Goal: Check status: Check status

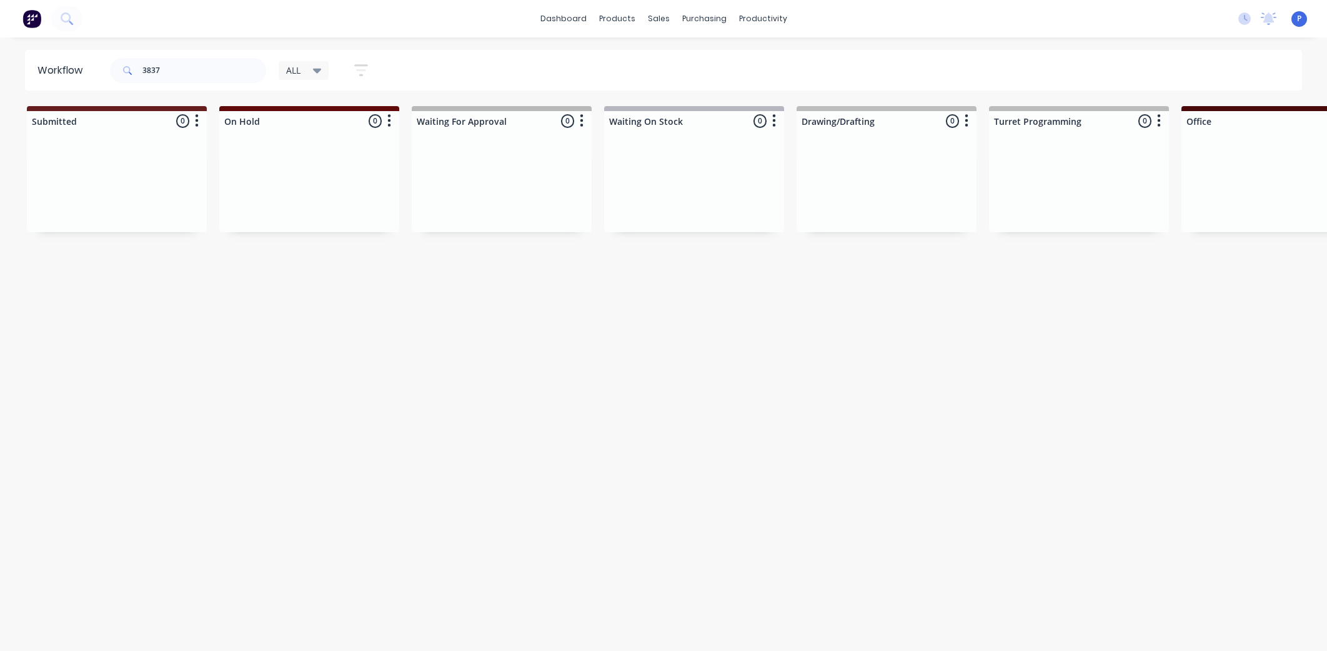
scroll to position [0, 2820]
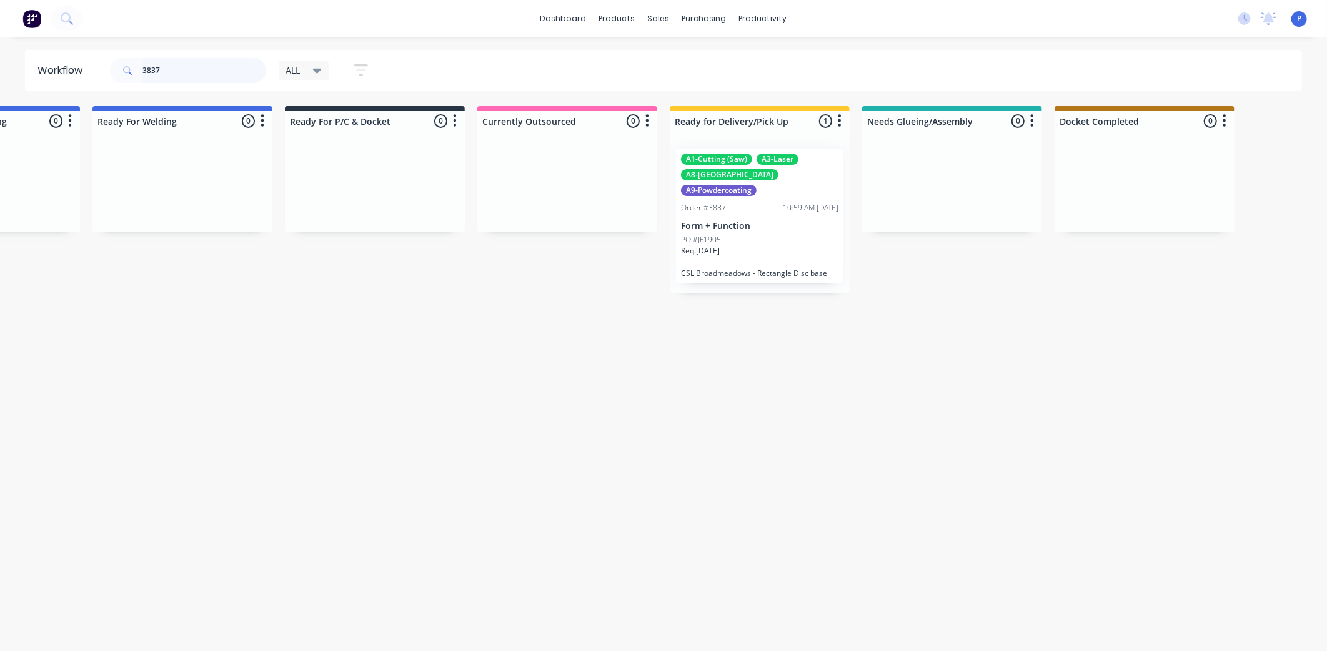
click at [172, 73] on input "3837" at bounding box center [204, 70] width 124 height 25
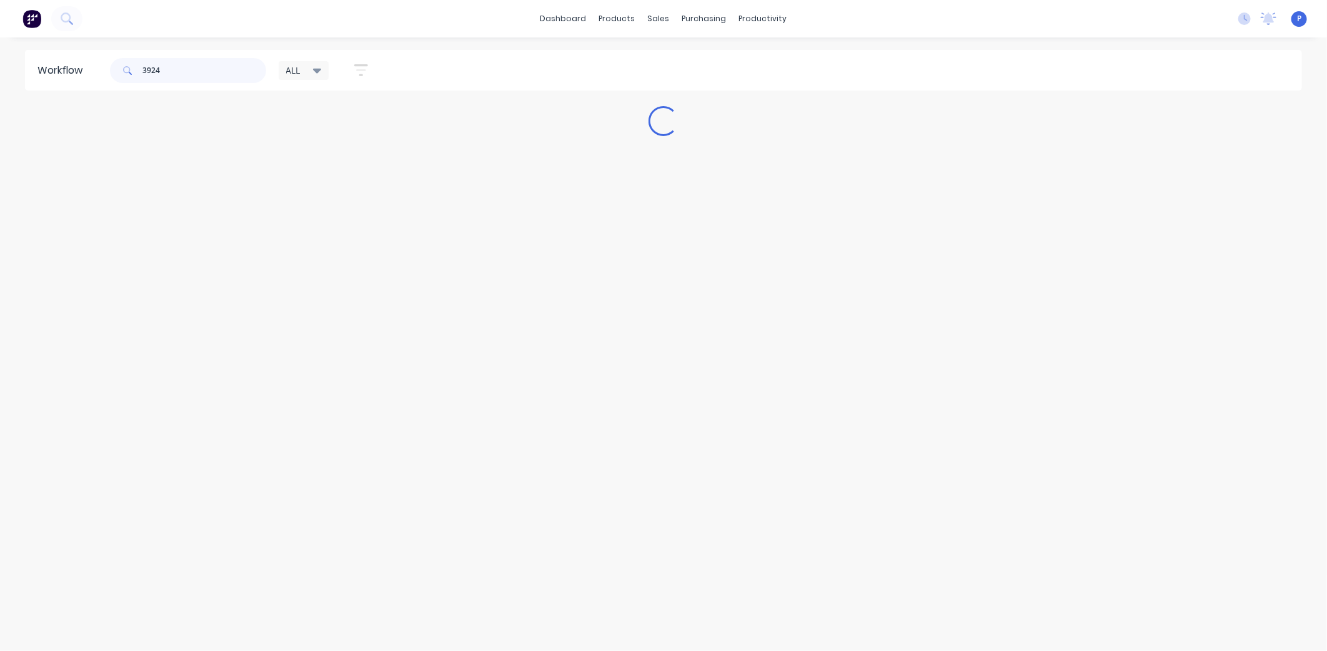
scroll to position [0, 0]
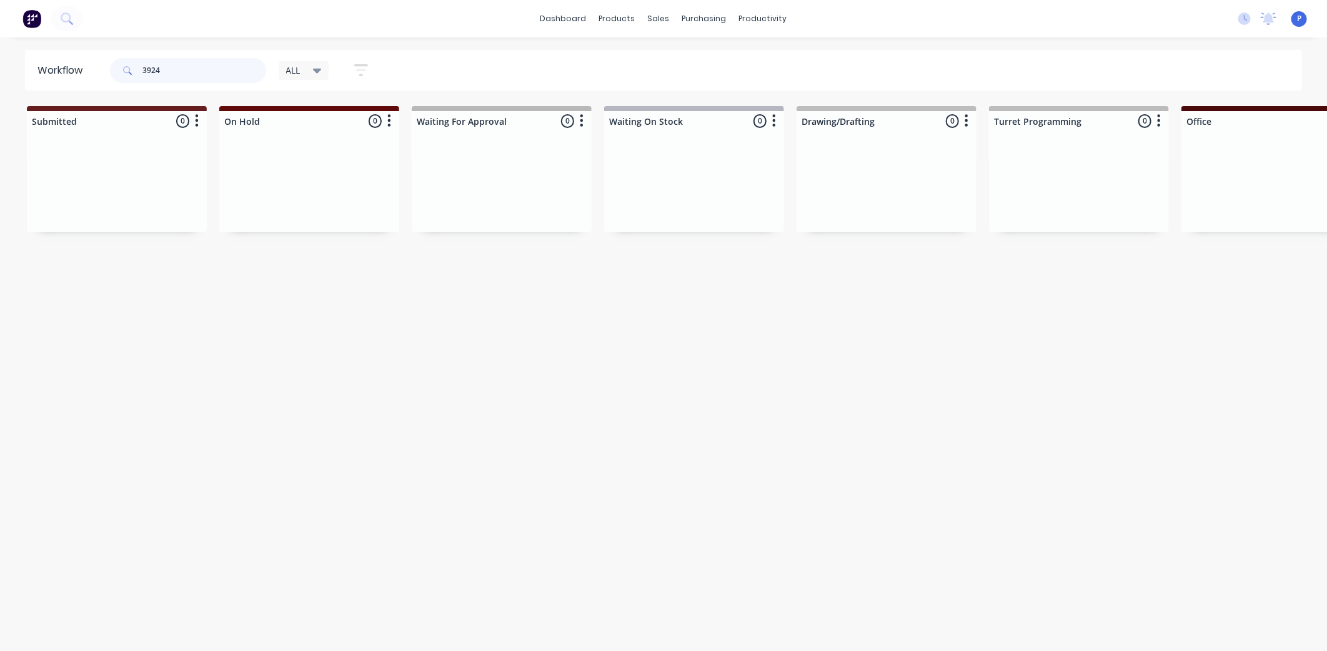
type input "3924"
click at [1012, 513] on div "Workflow 3924 ALL Save new view None edit ALL (Default) edit ALLx edit Dispatch…" at bounding box center [663, 338] width 1327 height 576
drag, startPoint x: 202, startPoint y: 75, endPoint x: 0, endPoint y: 89, distance: 202.2
click at [0, 89] on html "dashboard products sales purchasing productivity dashboard products Product Cat…" at bounding box center [663, 288] width 1327 height 576
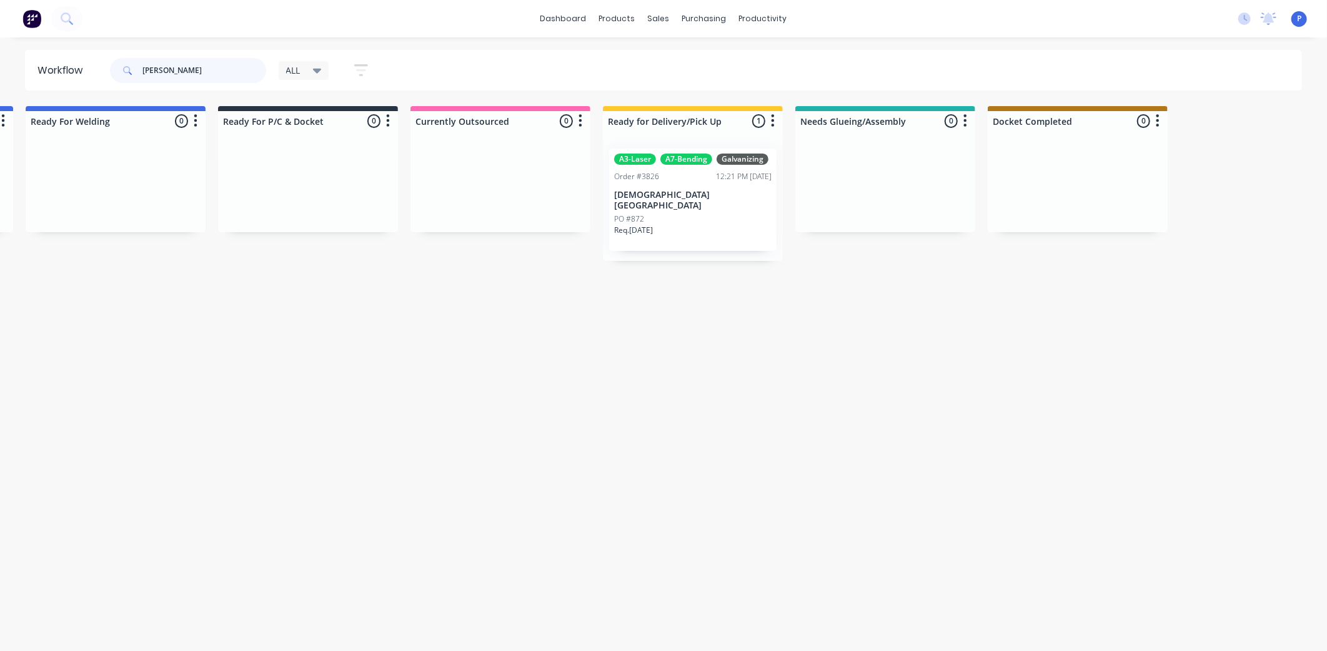
scroll to position [0, 2930]
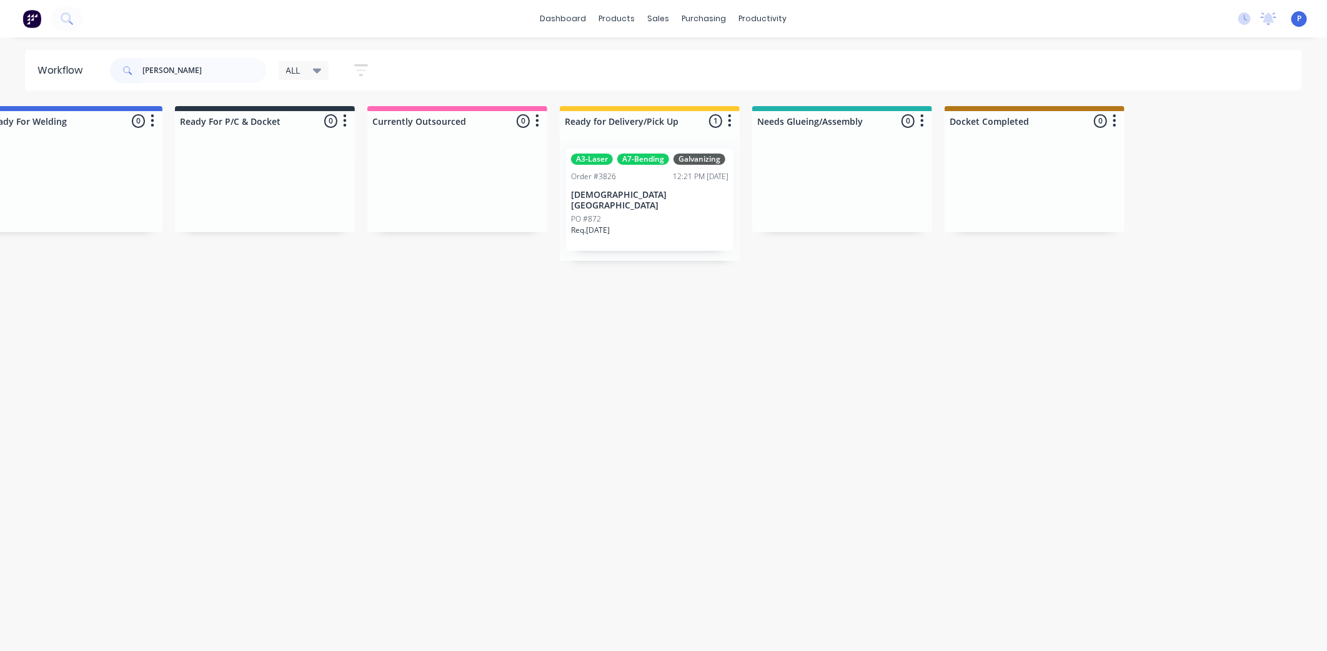
click at [610, 225] on p "Req. [DATE]" at bounding box center [590, 230] width 39 height 11
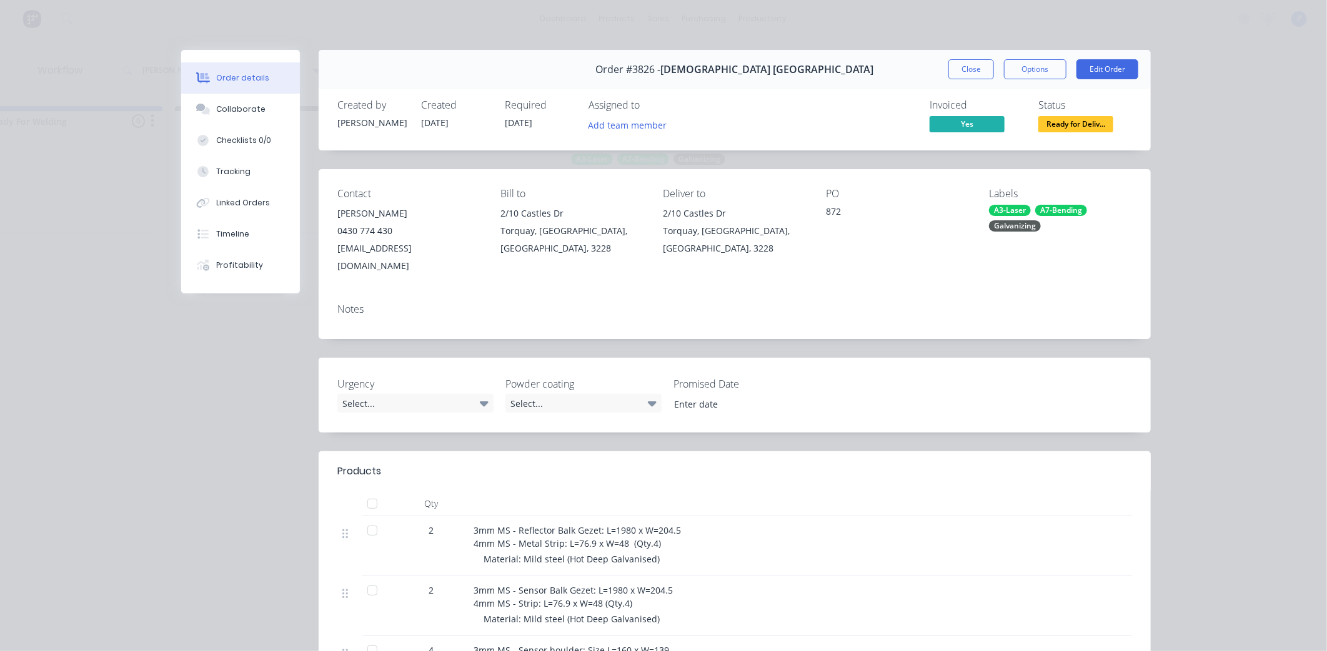
scroll to position [7, 0]
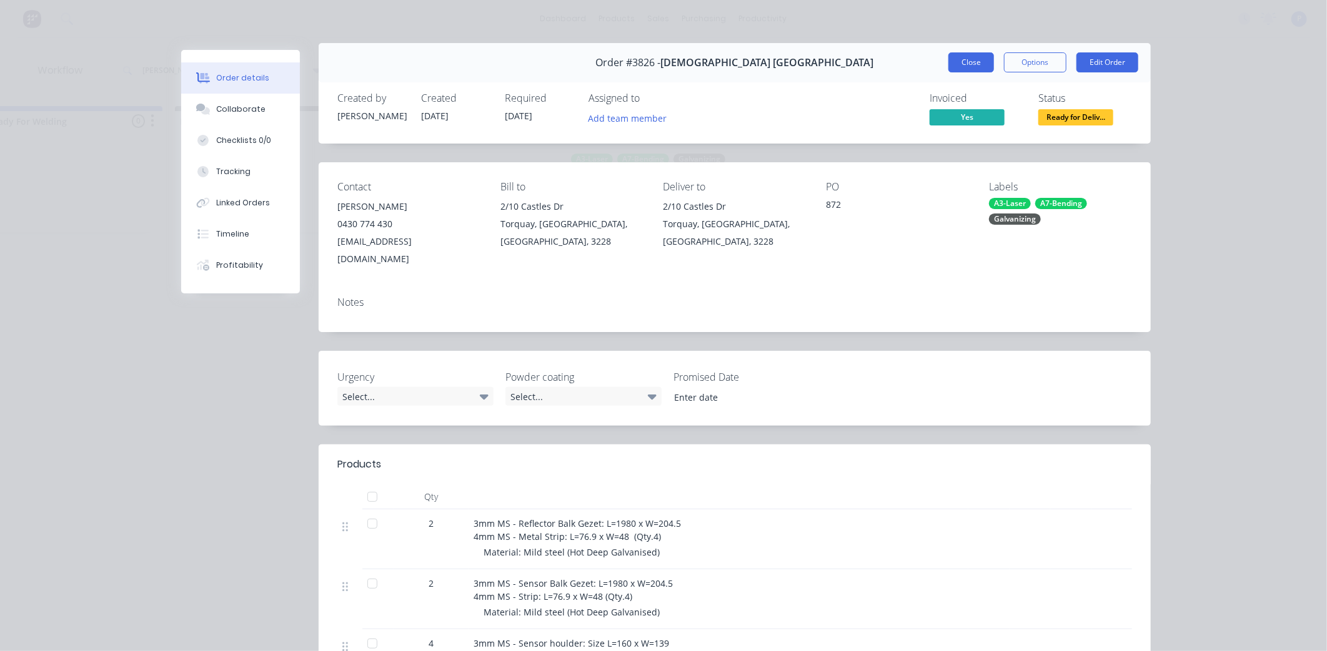
click at [961, 67] on button "Close" at bounding box center [971, 62] width 46 height 20
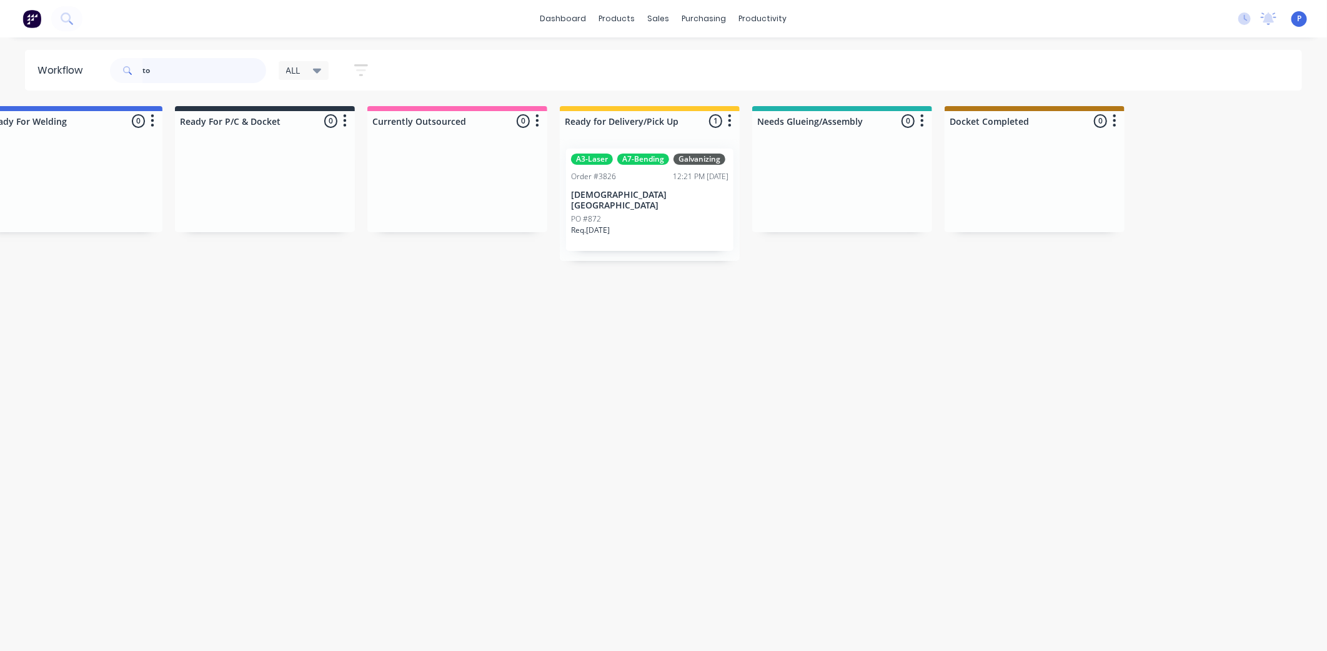
type input "t"
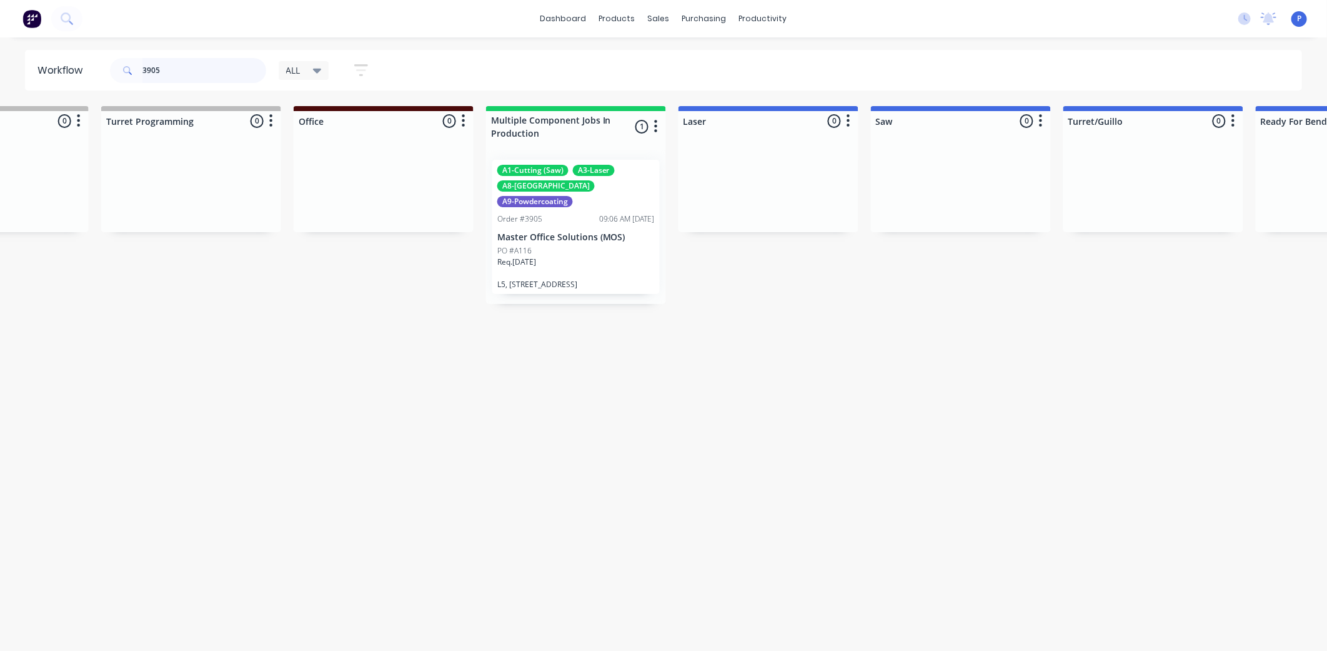
scroll to position [0, 1152]
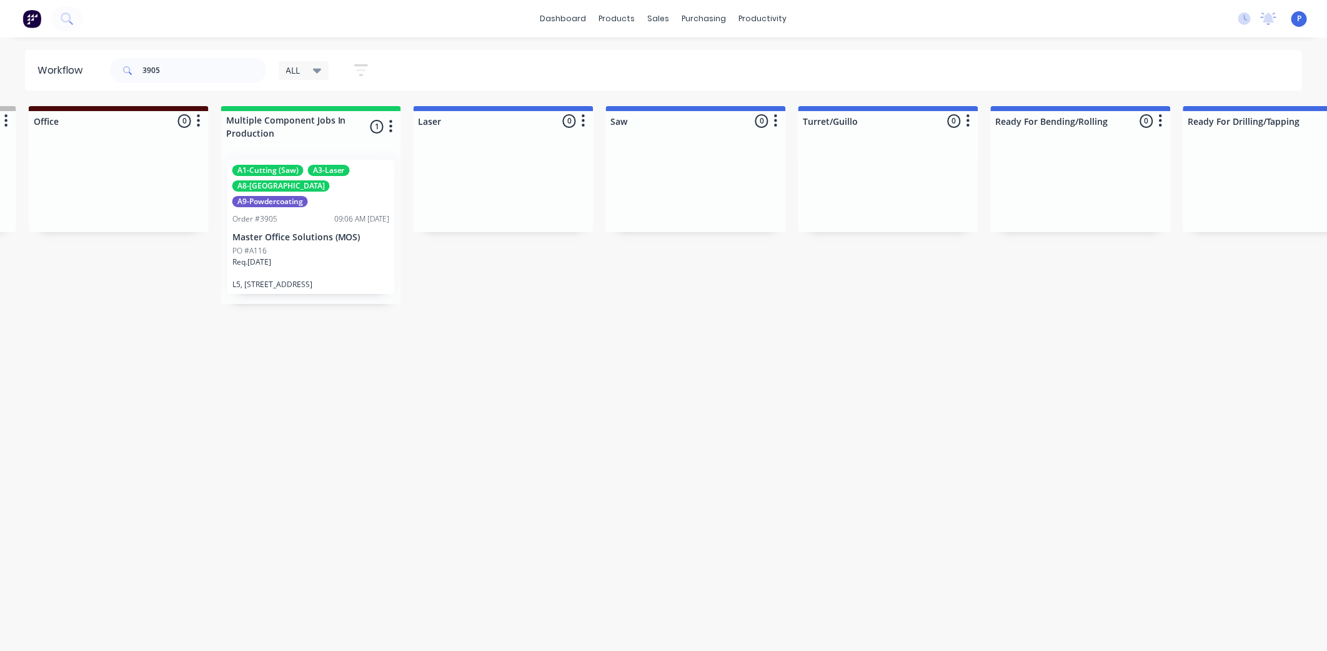
click at [288, 257] on div "Req. [DATE]" at bounding box center [310, 267] width 157 height 21
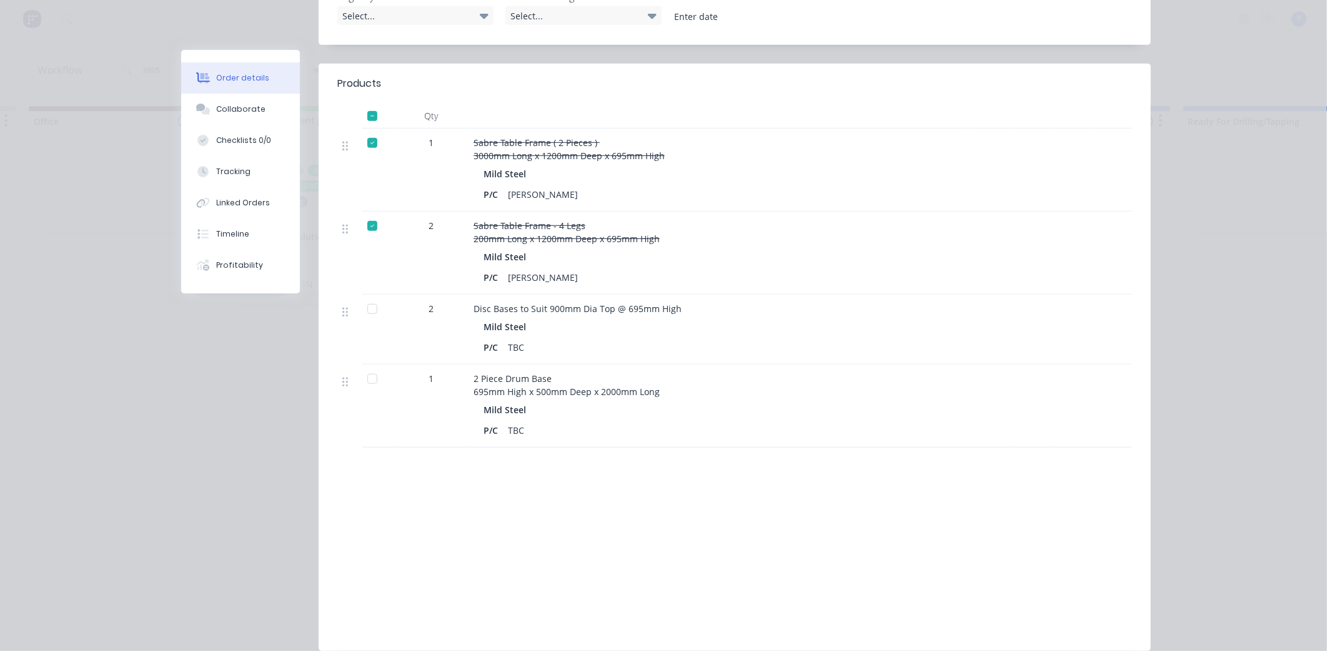
scroll to position [432, 0]
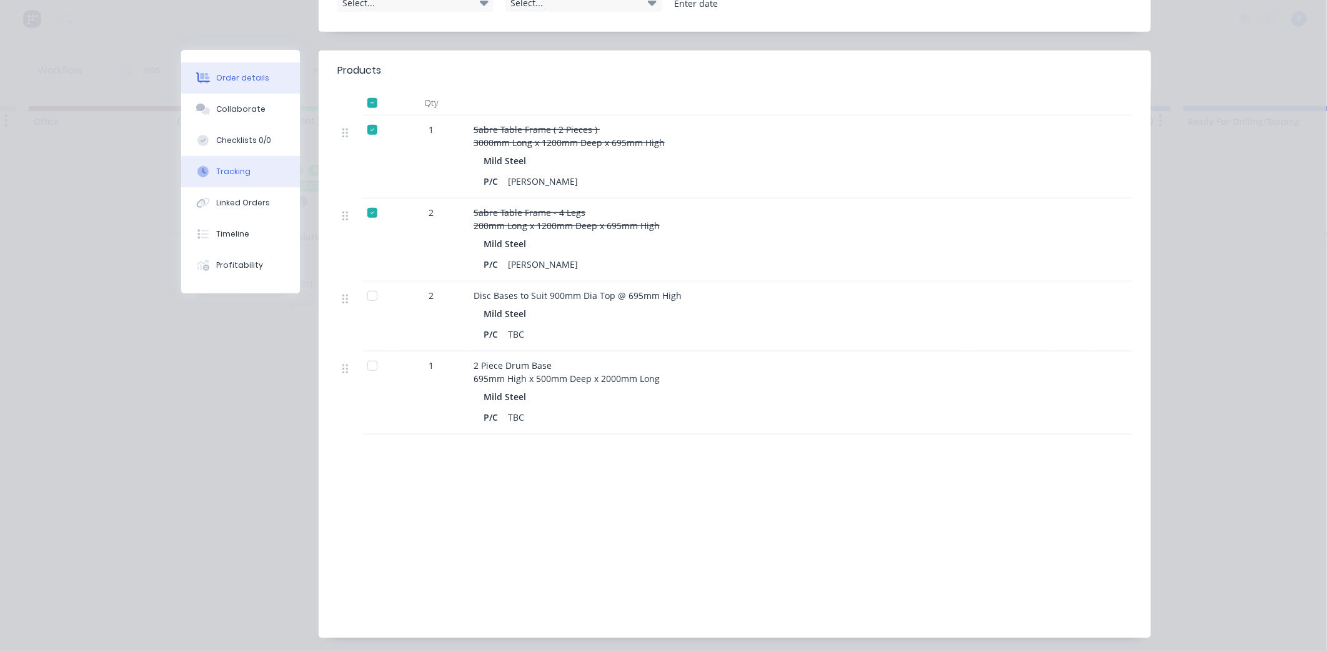
click at [215, 154] on button "Checklists 0/0" at bounding box center [240, 140] width 119 height 31
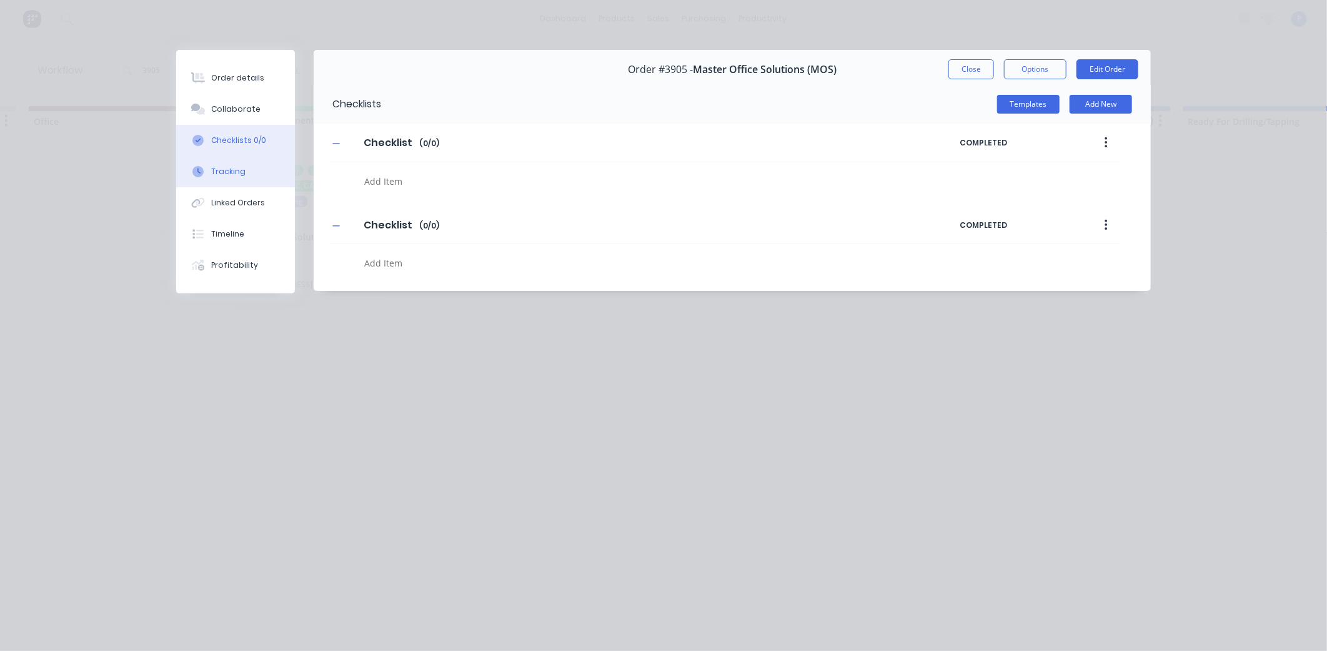
scroll to position [0, 0]
click at [210, 161] on button "Tracking" at bounding box center [235, 171] width 119 height 31
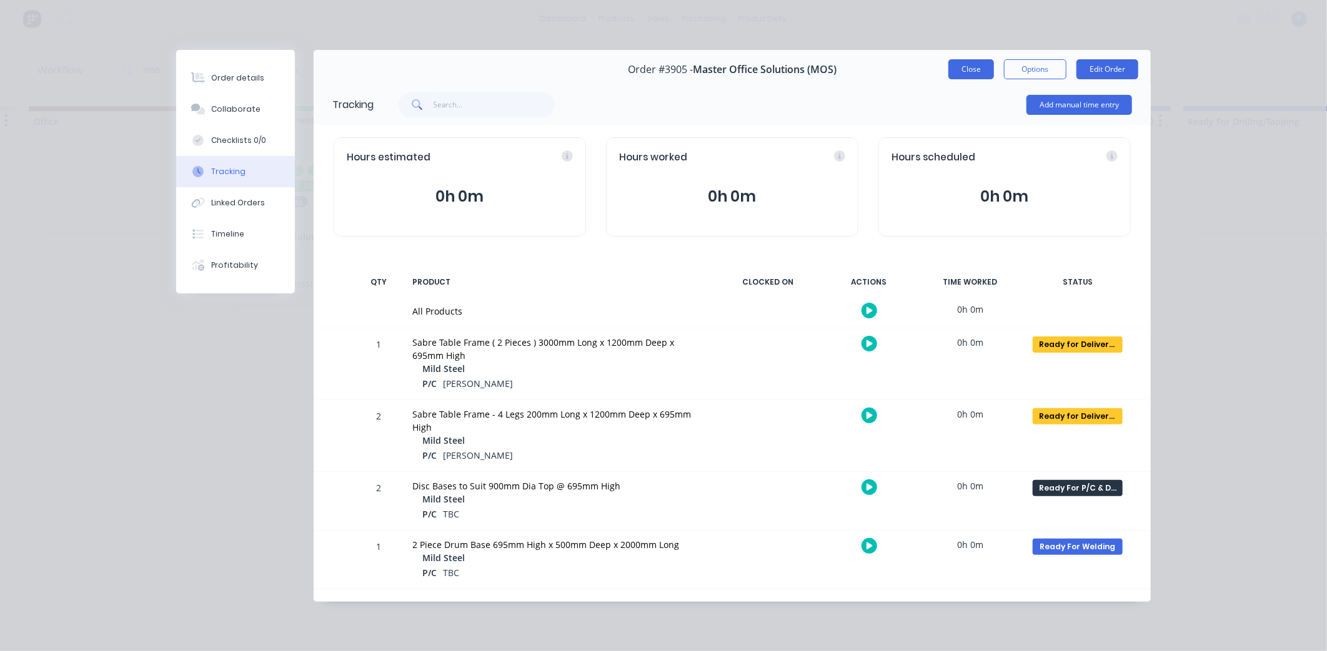
click at [963, 72] on button "Close" at bounding box center [971, 69] width 46 height 20
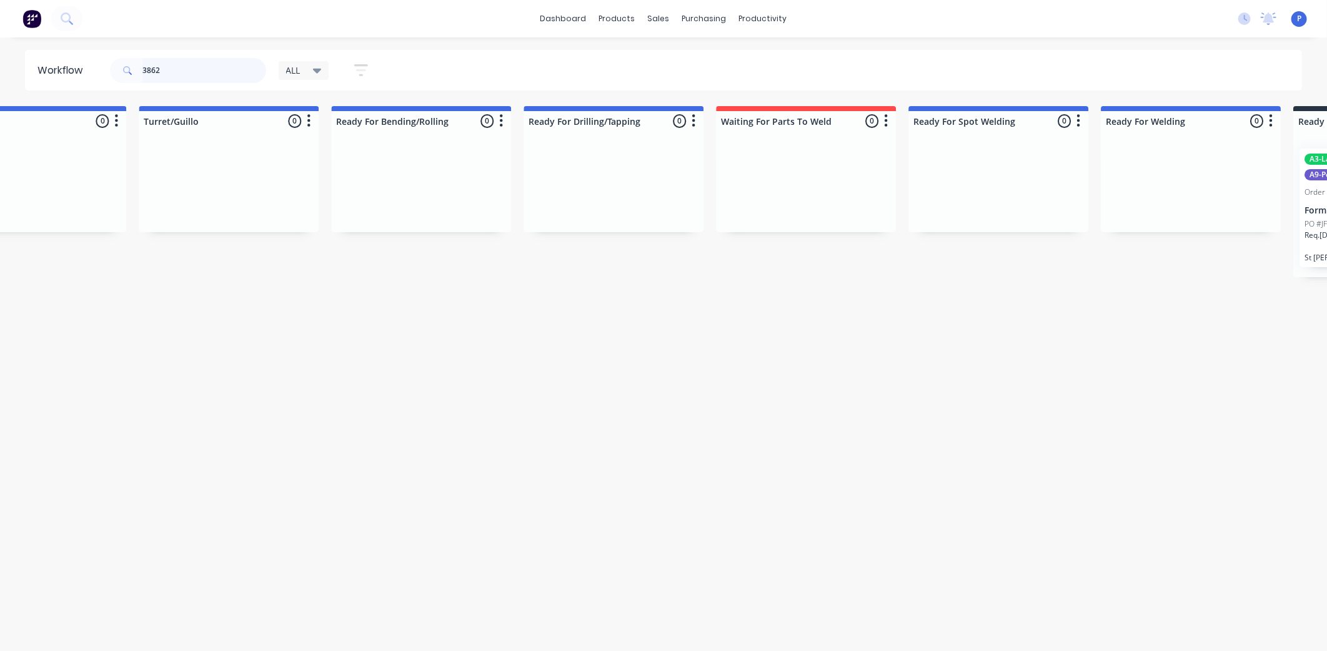
scroll to position [0, 2639]
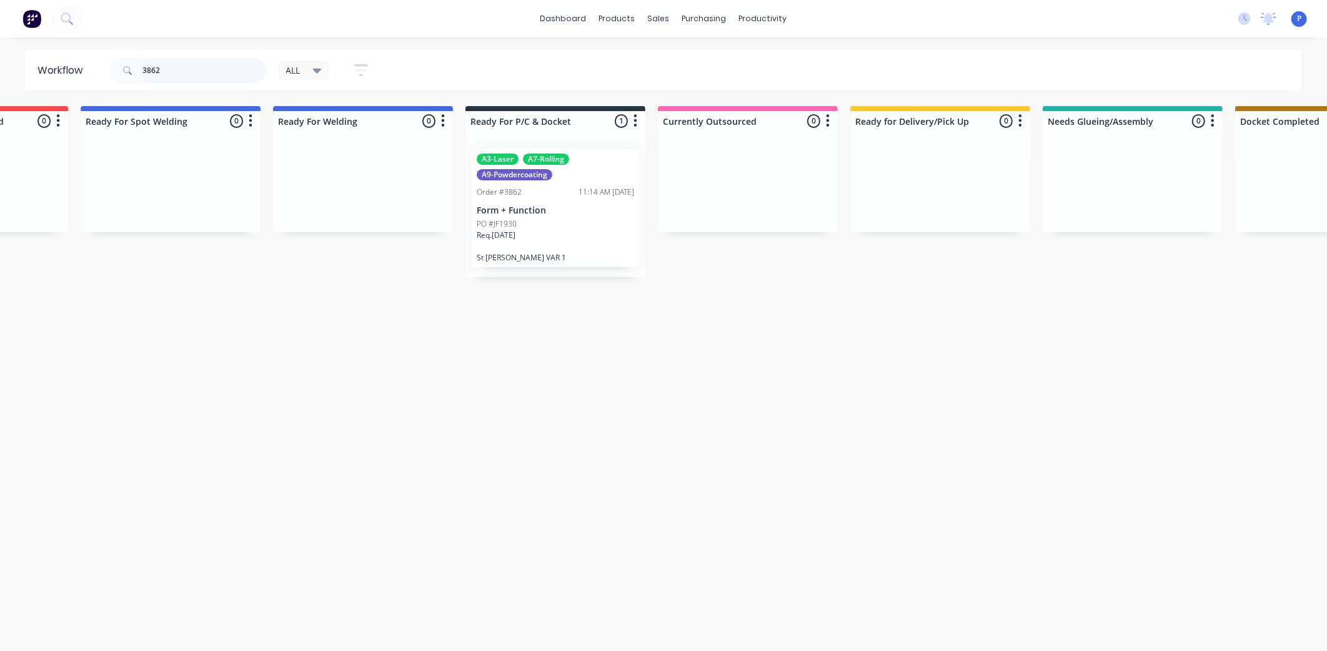
type input "3862"
click at [546, 227] on div "PO #JF1930" at bounding box center [555, 224] width 157 height 11
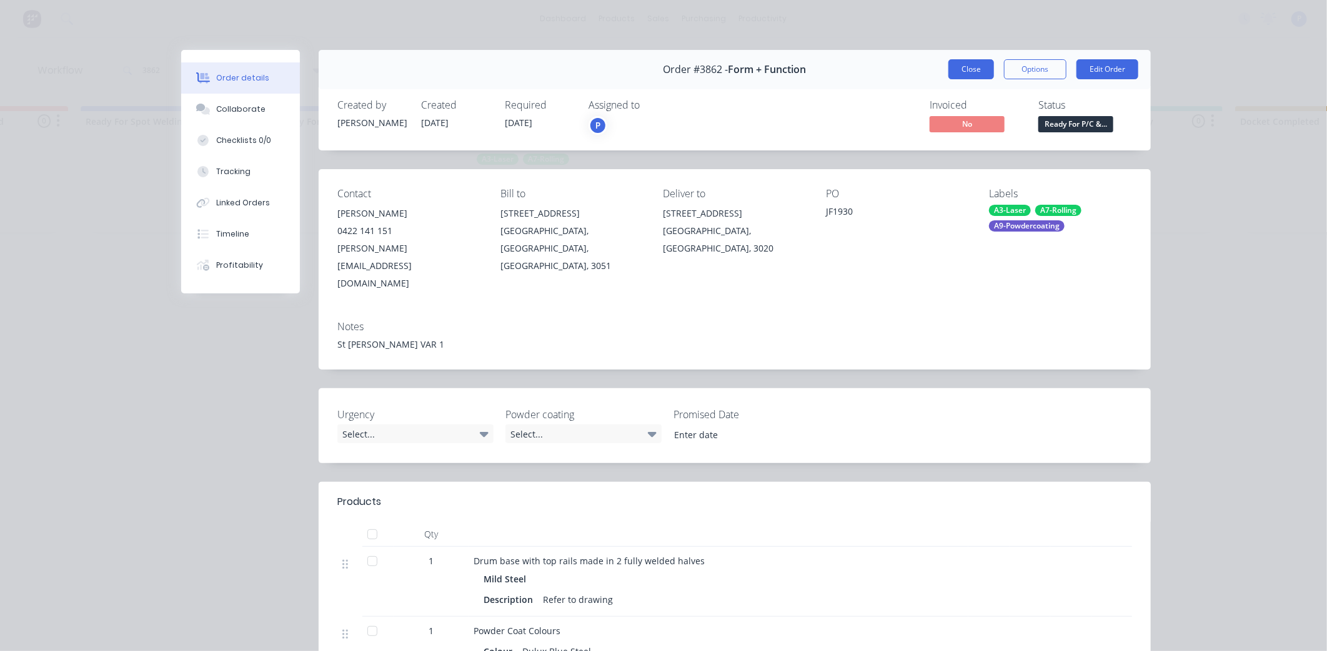
click at [971, 66] on button "Close" at bounding box center [971, 69] width 46 height 20
